Goal: Information Seeking & Learning: Check status

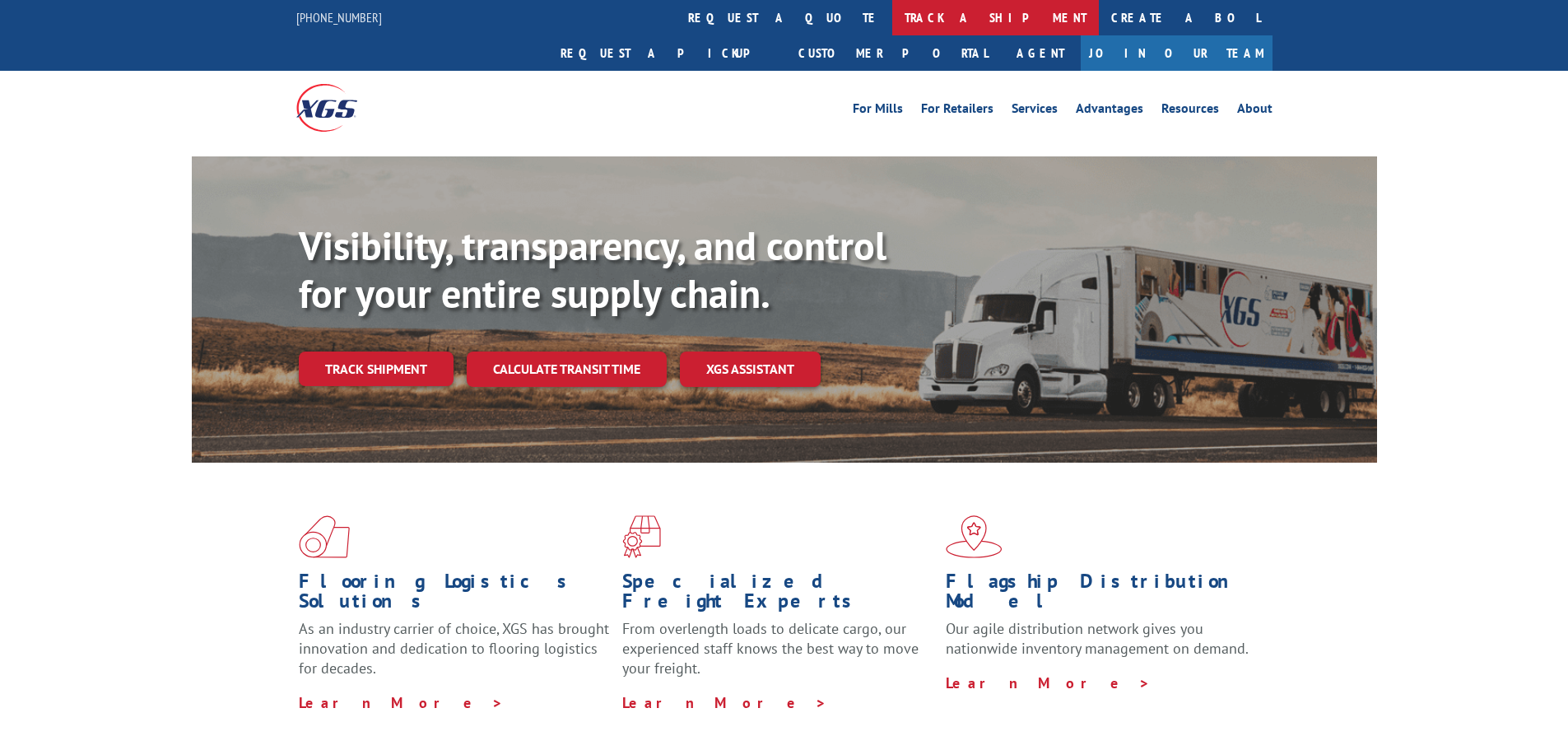
click at [893, 20] on link "track a shipment" at bounding box center [996, 18] width 207 height 36
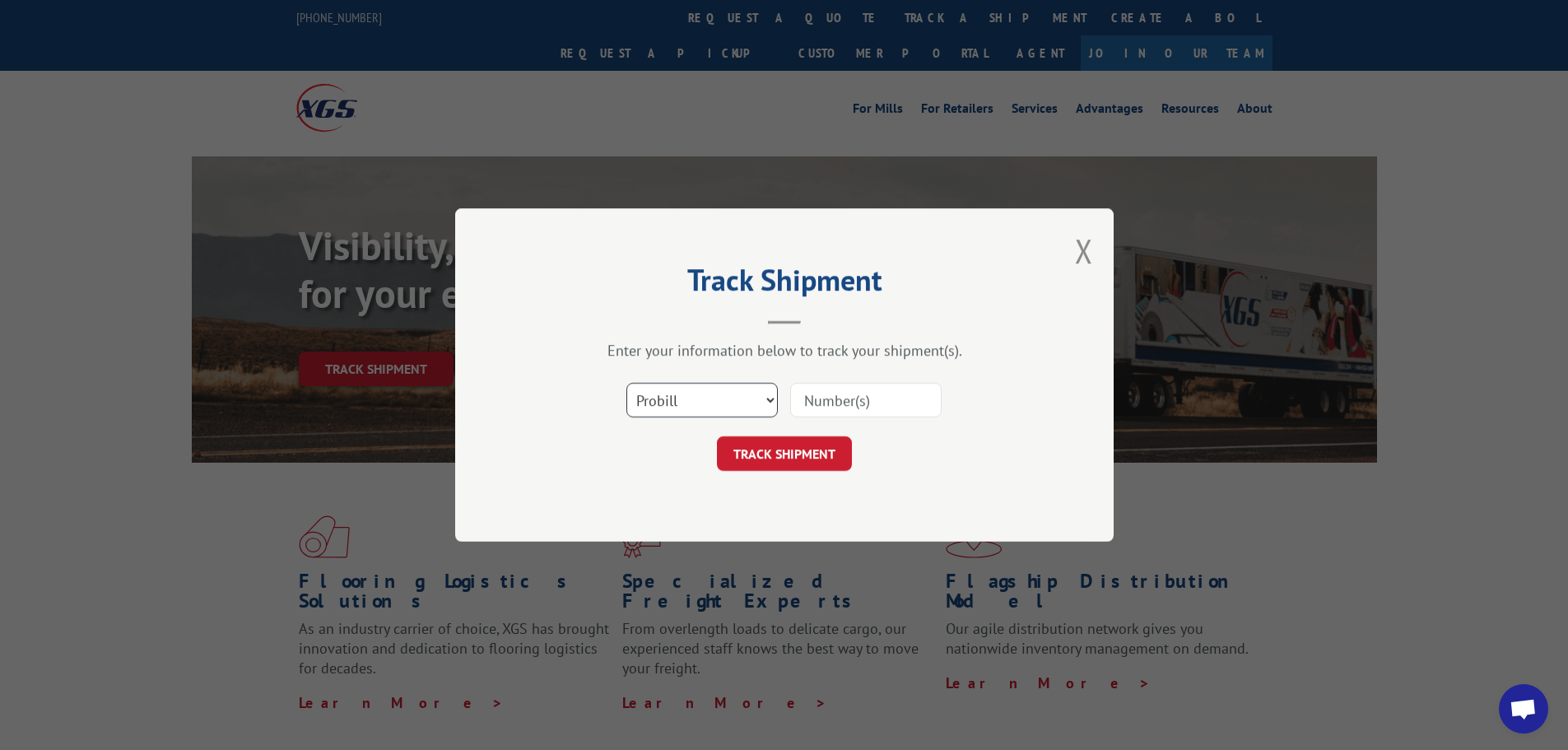
click at [677, 397] on select "Select category... Probill BOL PO" at bounding box center [702, 399] width 151 height 35
select select "bol"
click at [627, 383] on select "Select category... Probill BOL PO" at bounding box center [702, 399] width 151 height 35
click at [862, 403] on input at bounding box center [865, 399] width 151 height 35
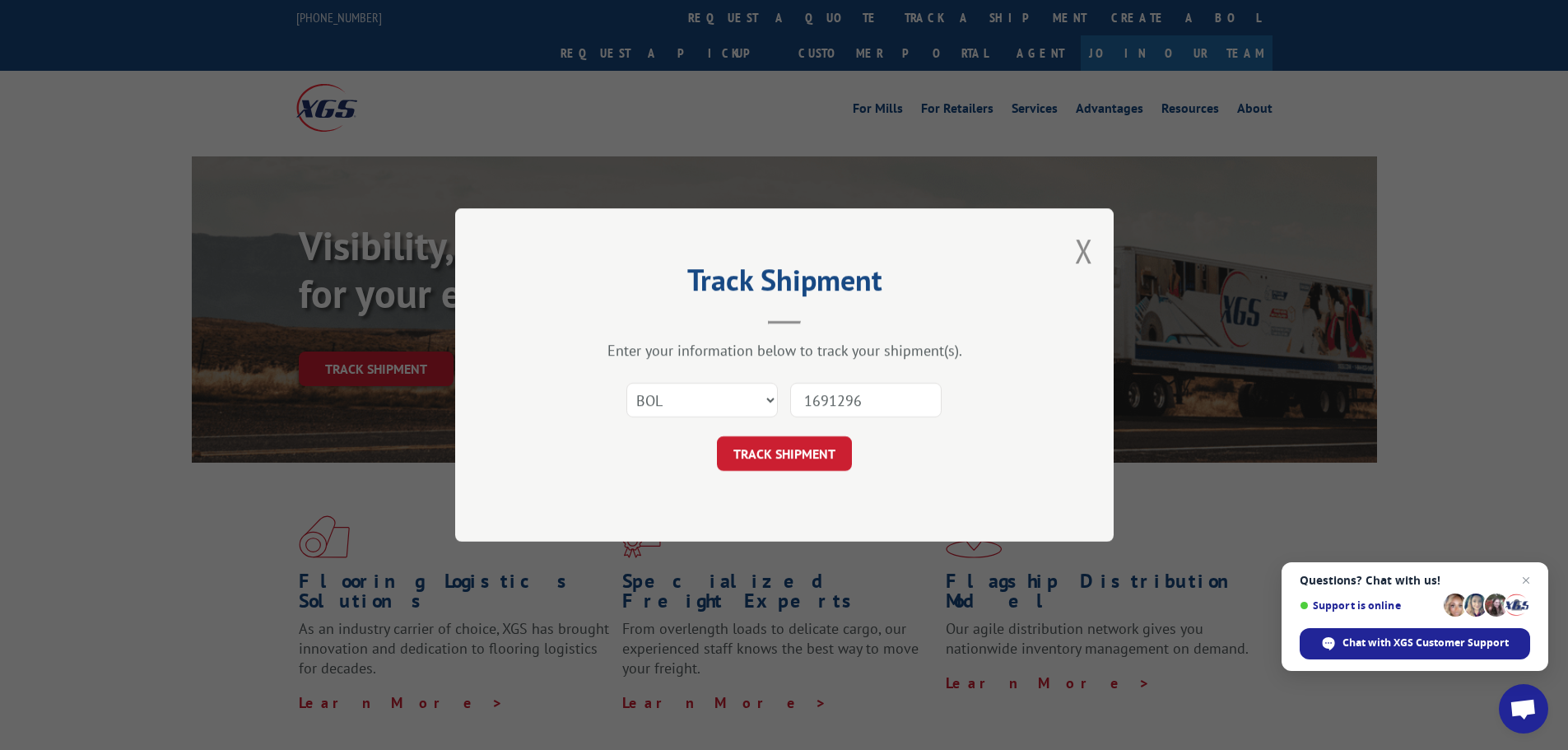
type input "16912965"
click button "TRACK SHIPMENT" at bounding box center [784, 453] width 135 height 35
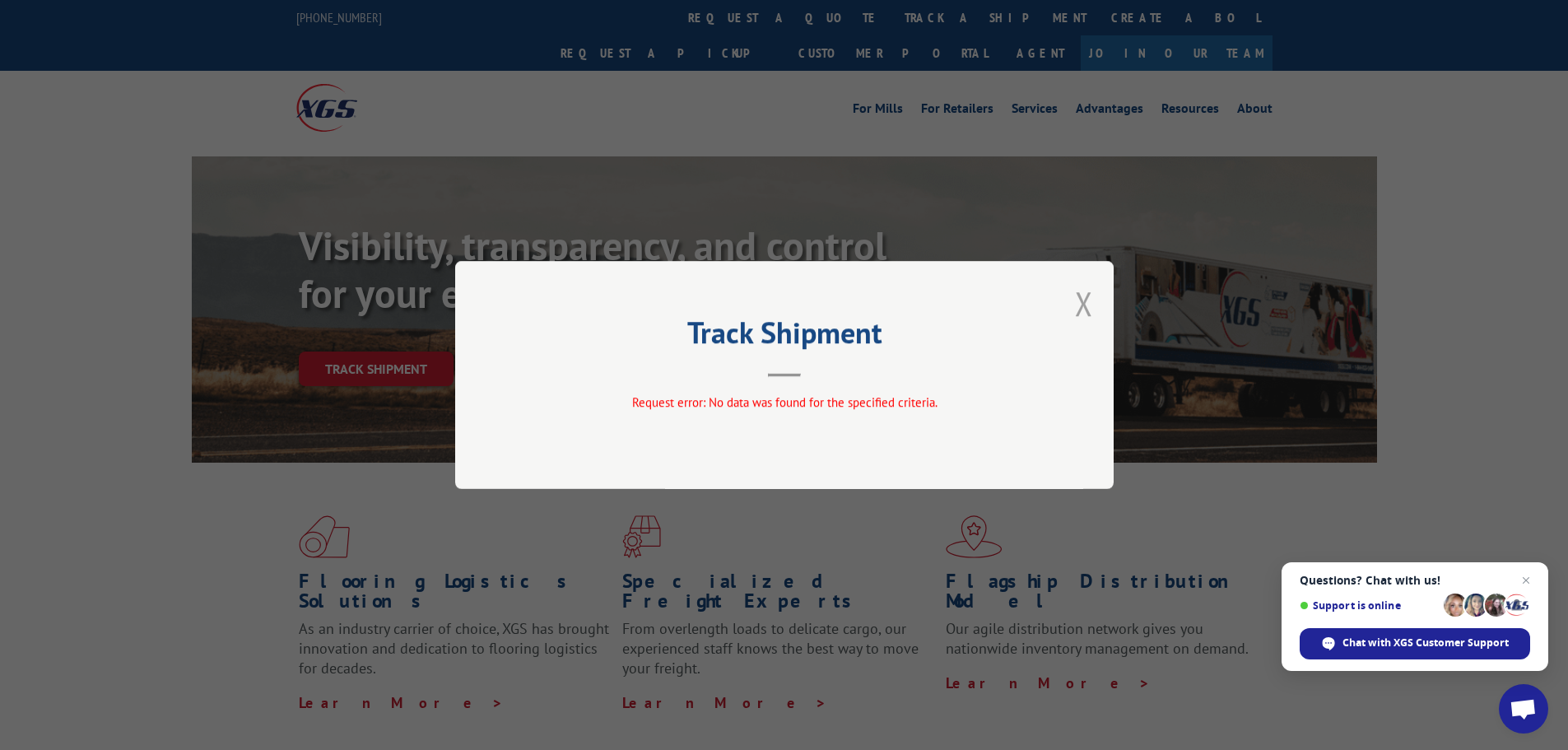
click at [1093, 301] on button "Close modal" at bounding box center [1083, 304] width 18 height 43
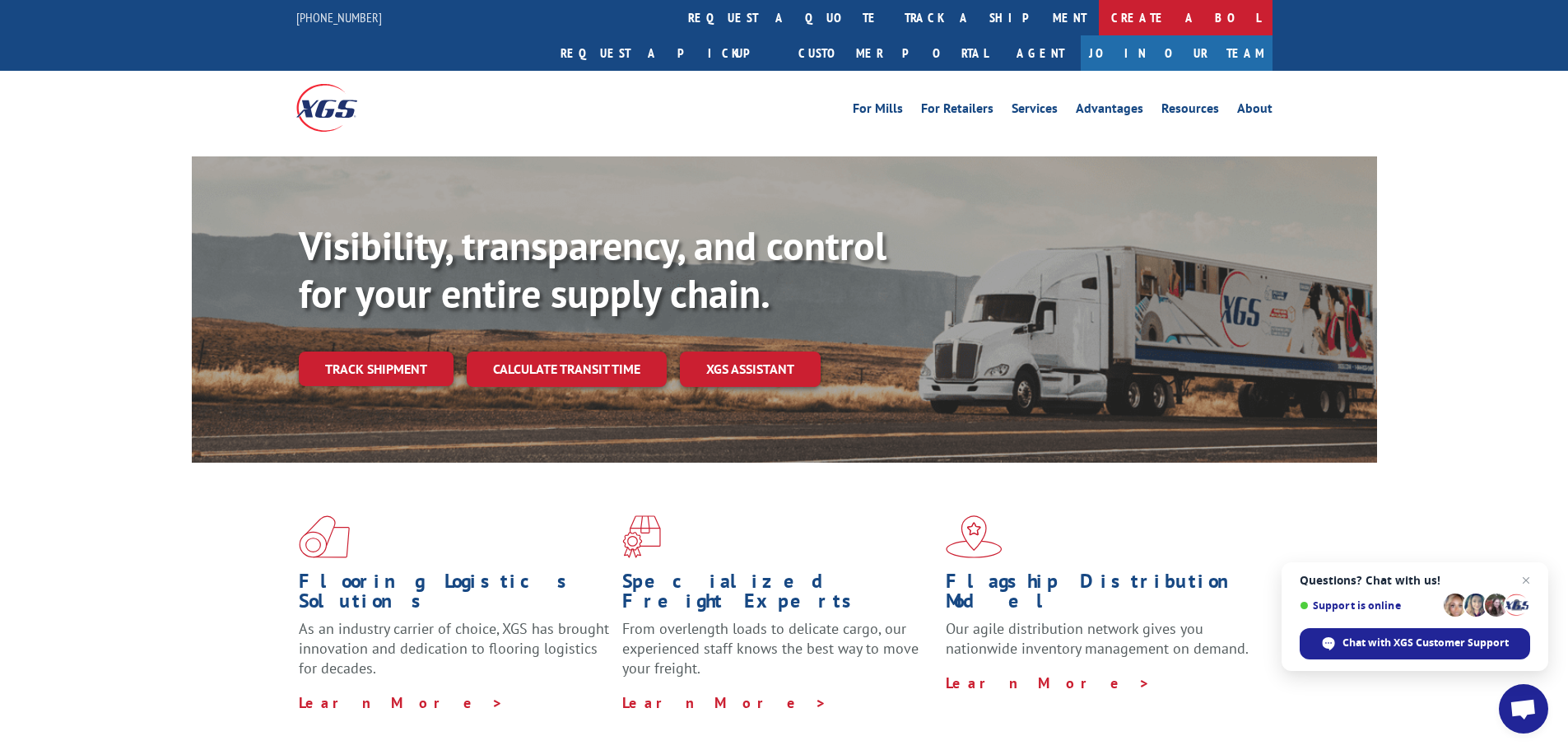
click at [1099, 17] on link "Create a BOL" at bounding box center [1186, 18] width 174 height 36
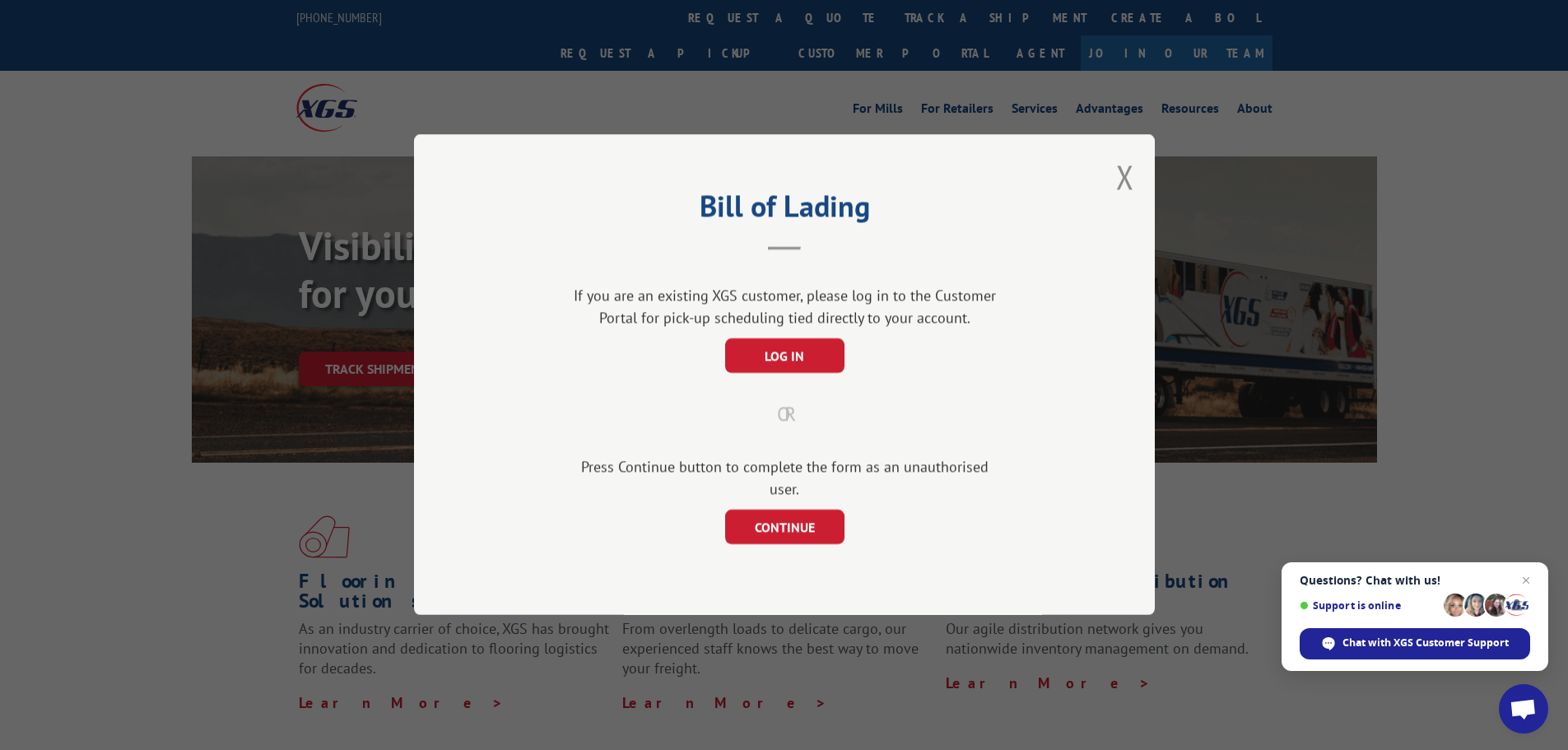
click at [1118, 177] on button "Close modal" at bounding box center [1125, 177] width 18 height 43
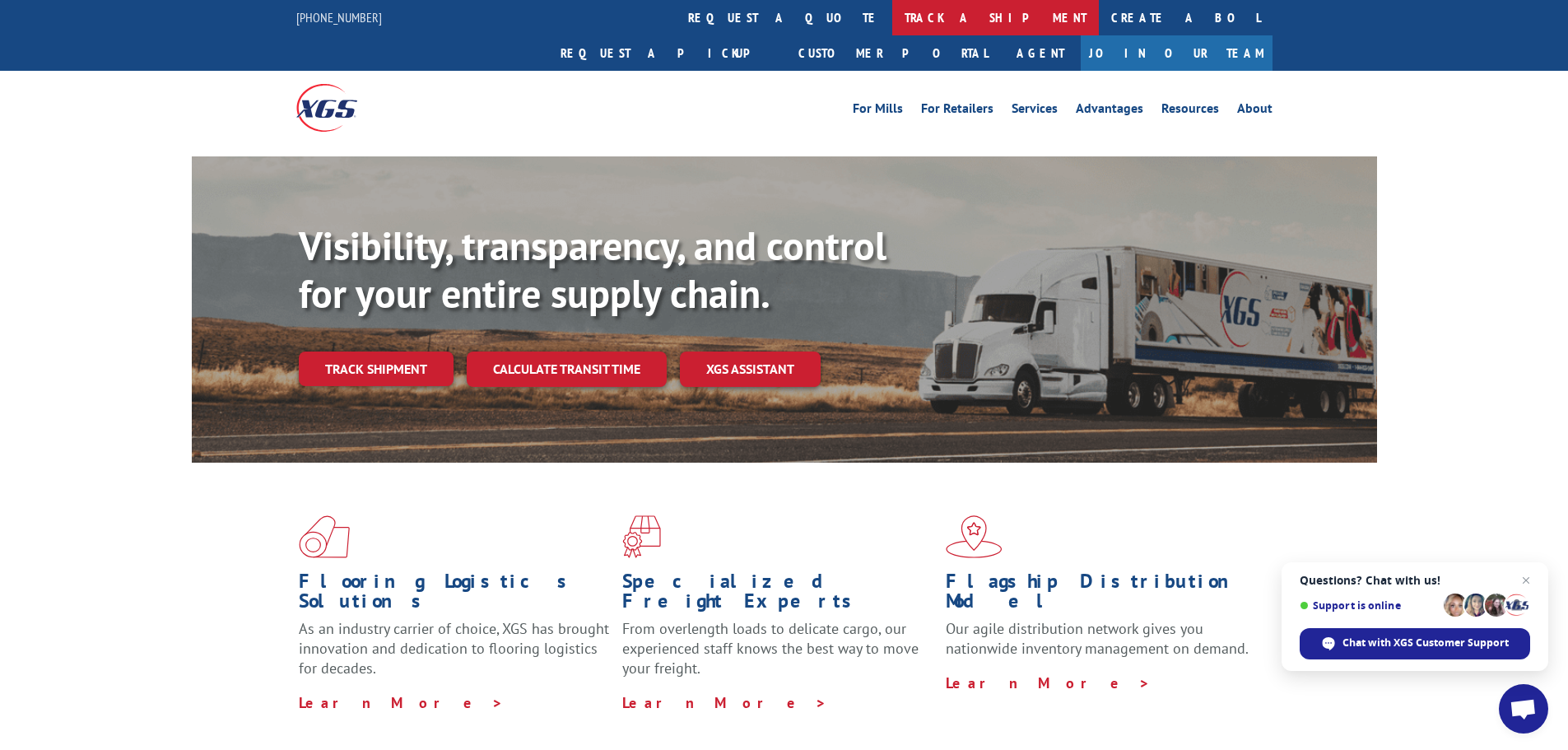
click at [893, 8] on link "track a shipment" at bounding box center [996, 18] width 207 height 36
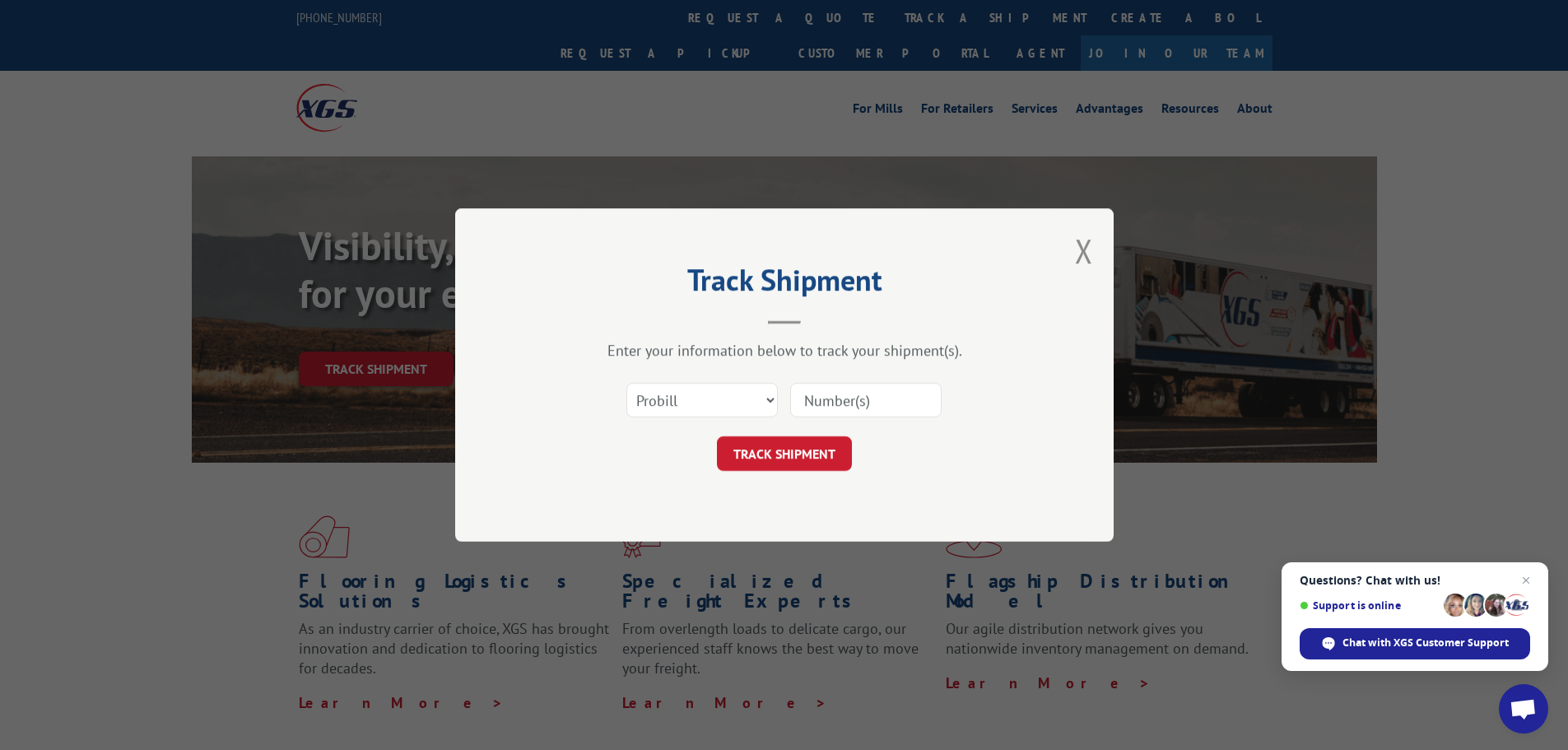
click at [798, 403] on input at bounding box center [865, 399] width 151 height 35
type input "16912965"
click button "TRACK SHIPMENT" at bounding box center [784, 453] width 135 height 35
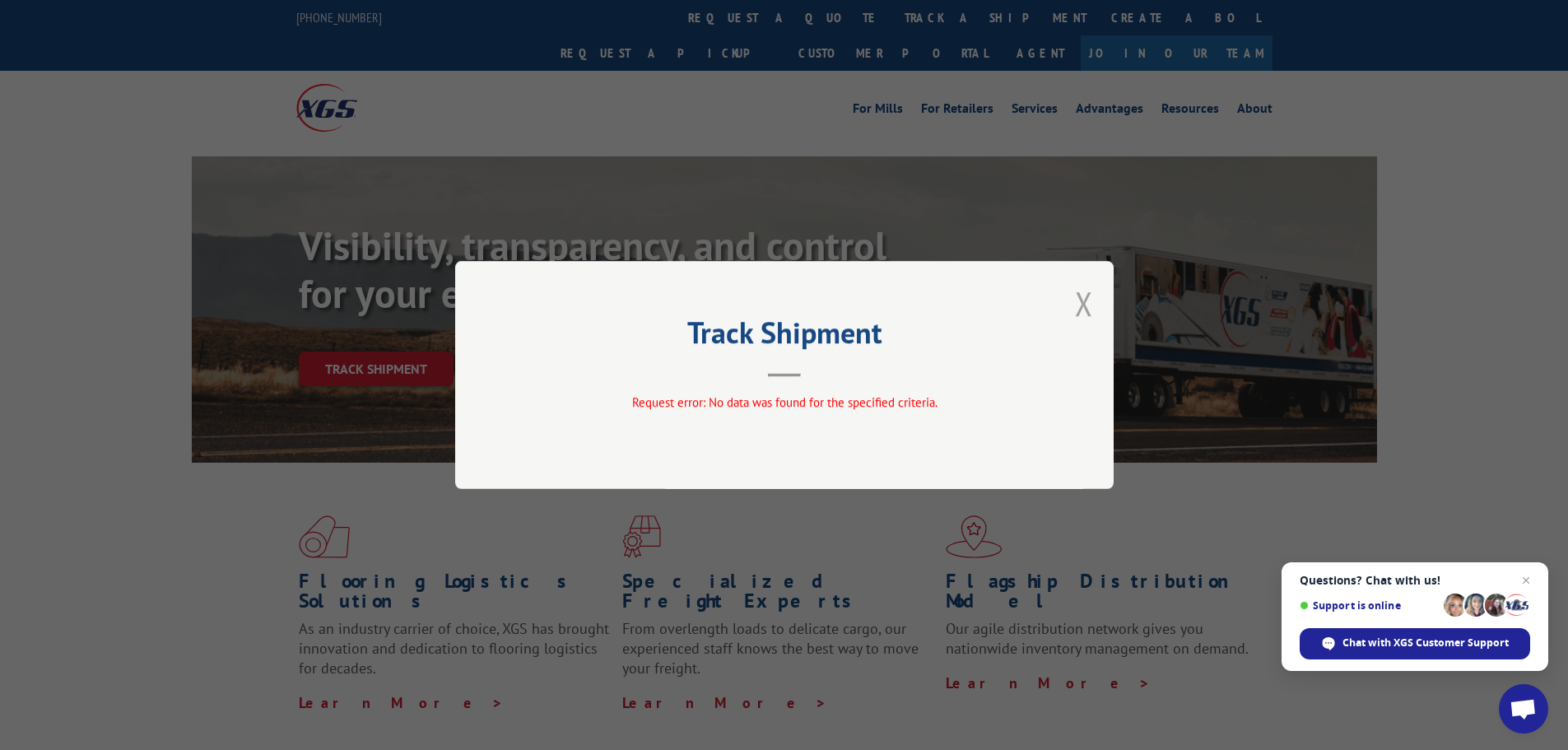
click at [1093, 297] on button "Close modal" at bounding box center [1083, 304] width 18 height 43
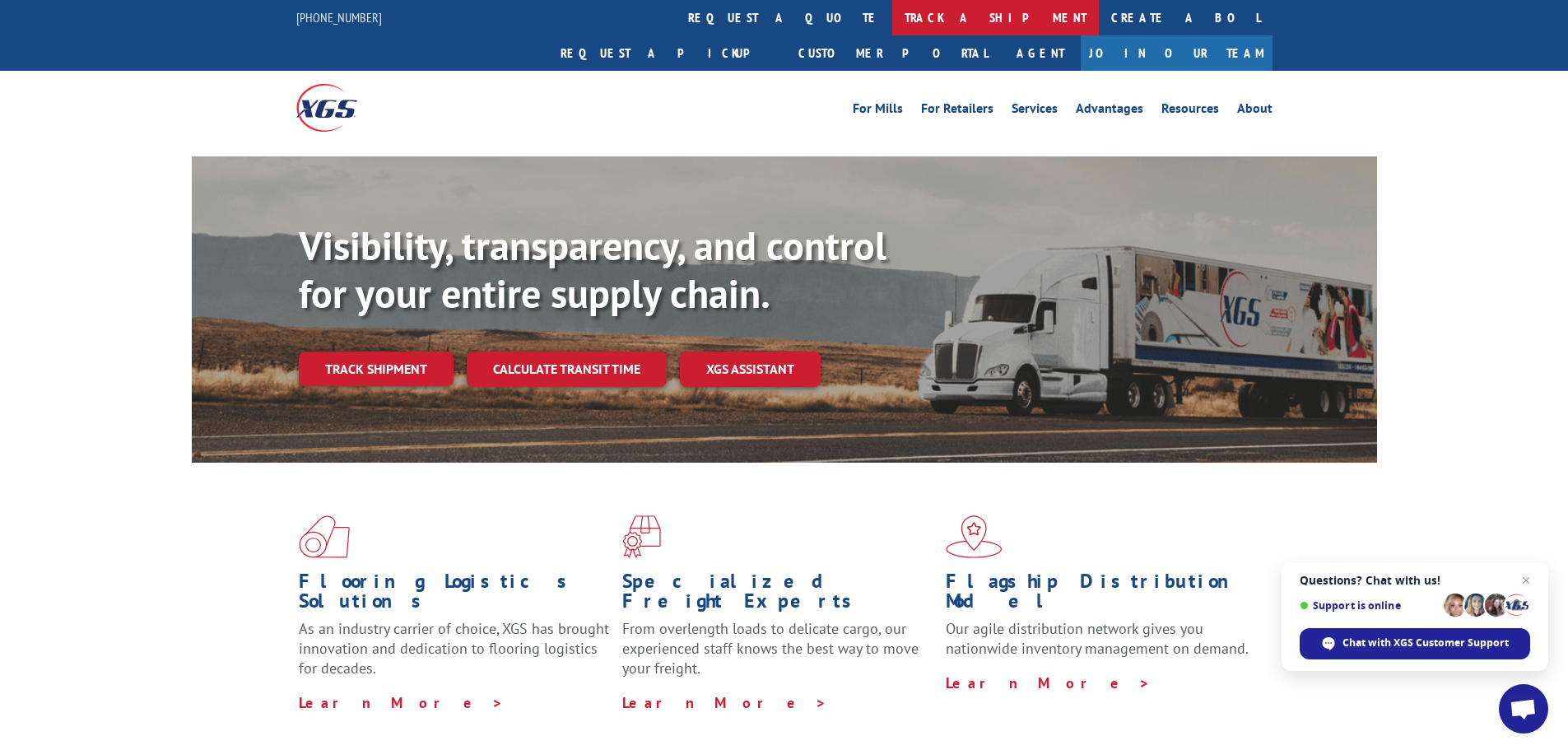
click at [893, 18] on link "track a shipment" at bounding box center [996, 18] width 207 height 36
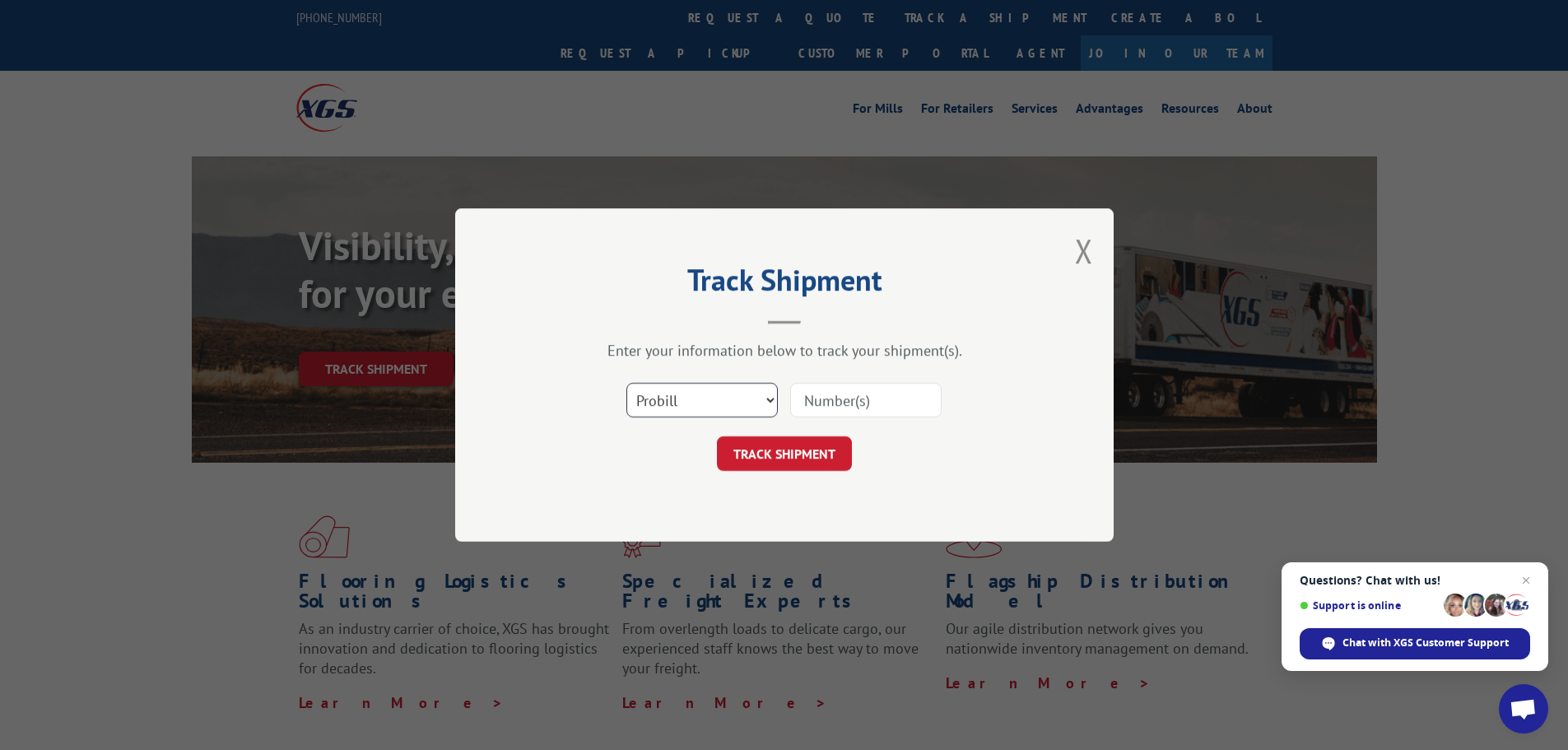
click at [755, 402] on select "Select category... Probill BOL PO" at bounding box center [702, 399] width 151 height 35
select select "bol"
click at [627, 383] on select "Select category... Probill BOL PO" at bounding box center [702, 399] width 151 height 35
click at [855, 395] on input at bounding box center [865, 399] width 151 height 35
type input "4089670"
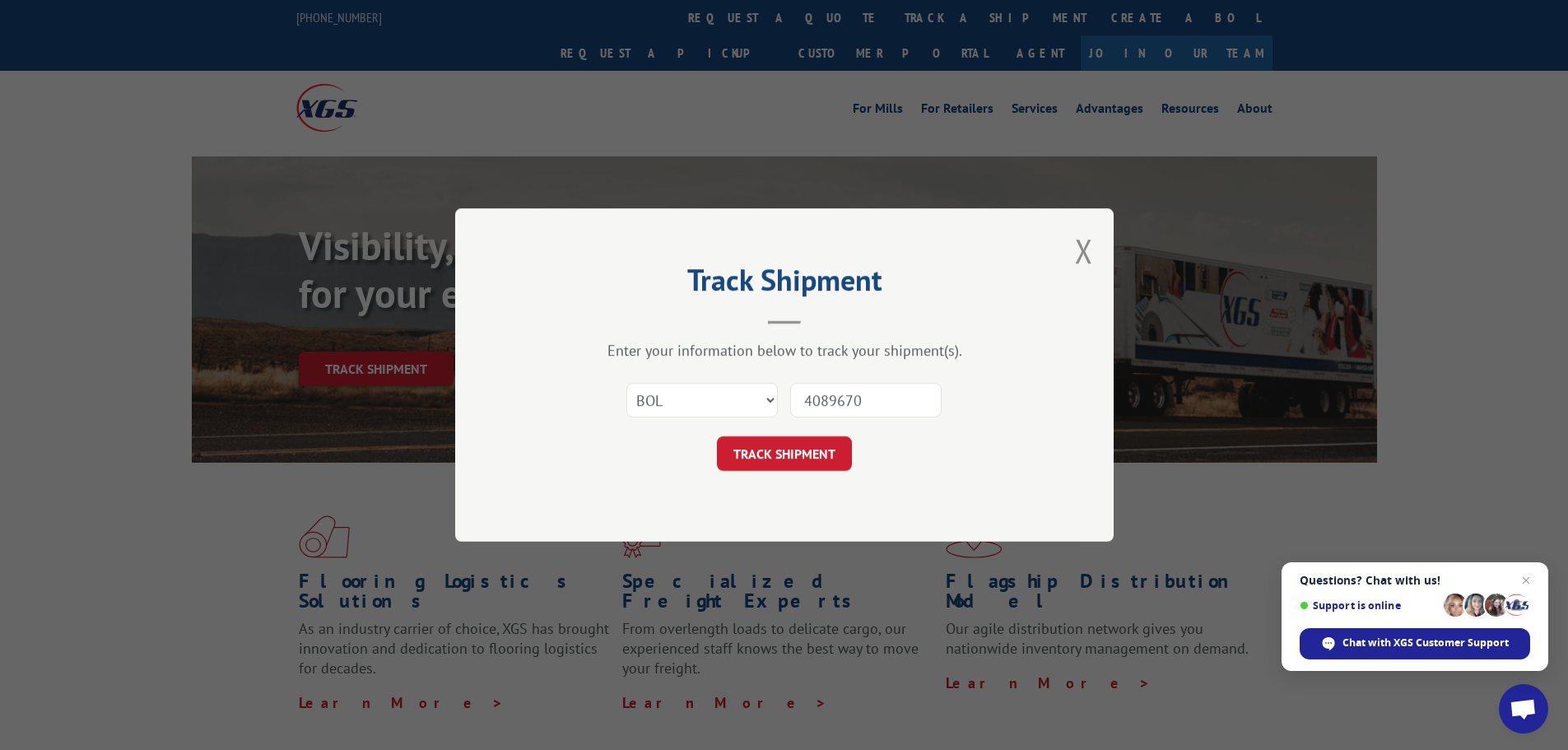
click button "TRACK SHIPMENT" at bounding box center [784, 453] width 135 height 35
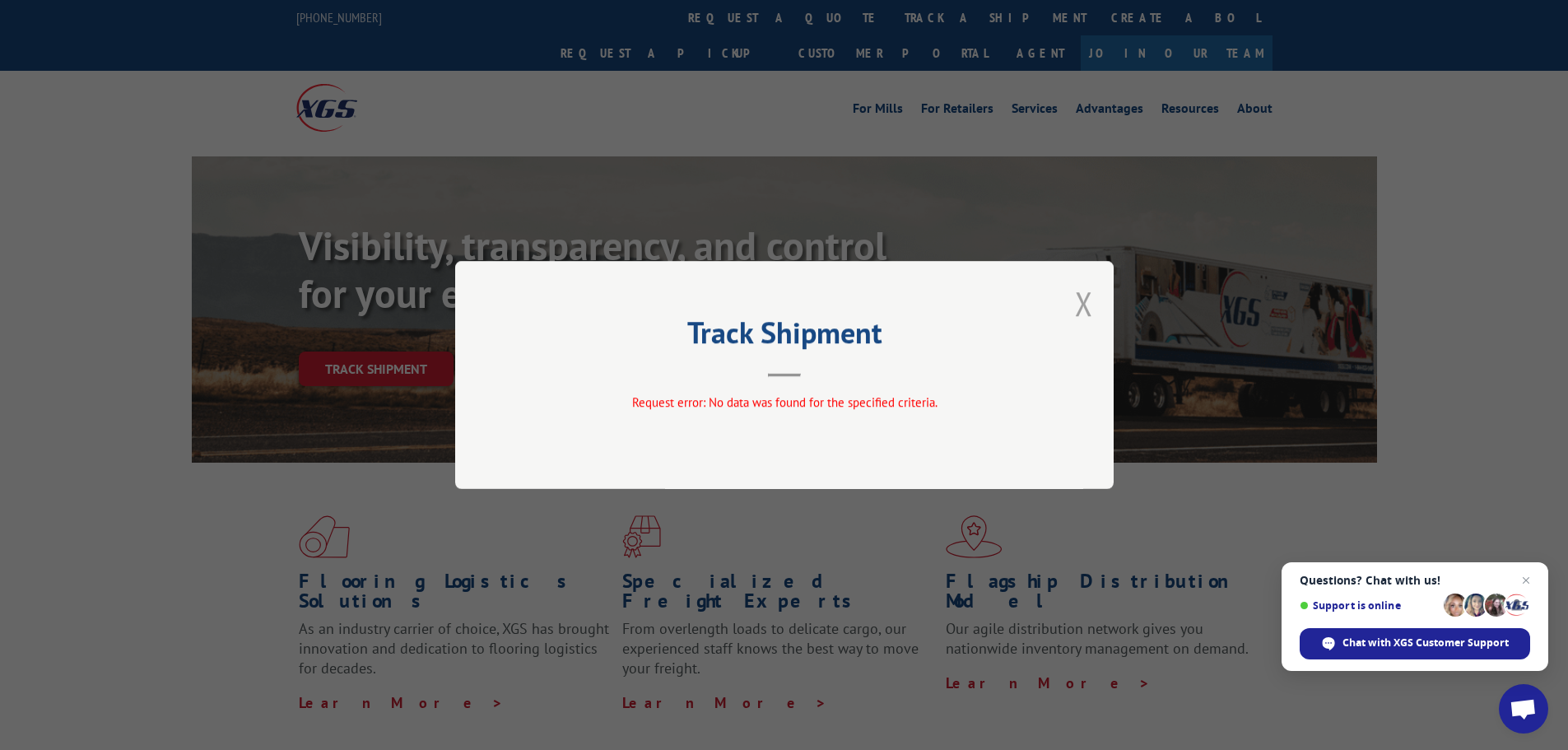
click at [1088, 297] on button "Close modal" at bounding box center [1083, 304] width 18 height 43
